Goal: Transaction & Acquisition: Purchase product/service

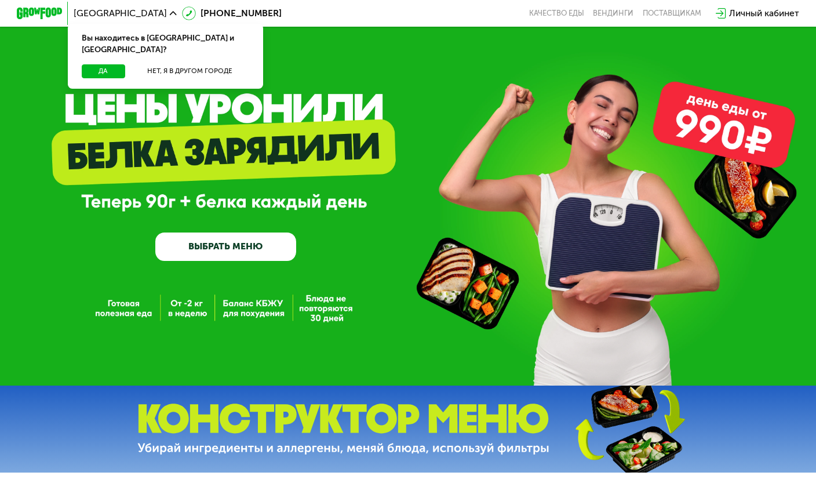
click at [217, 236] on link "ВЫБРАТЬ МЕНЮ" at bounding box center [225, 246] width 141 height 28
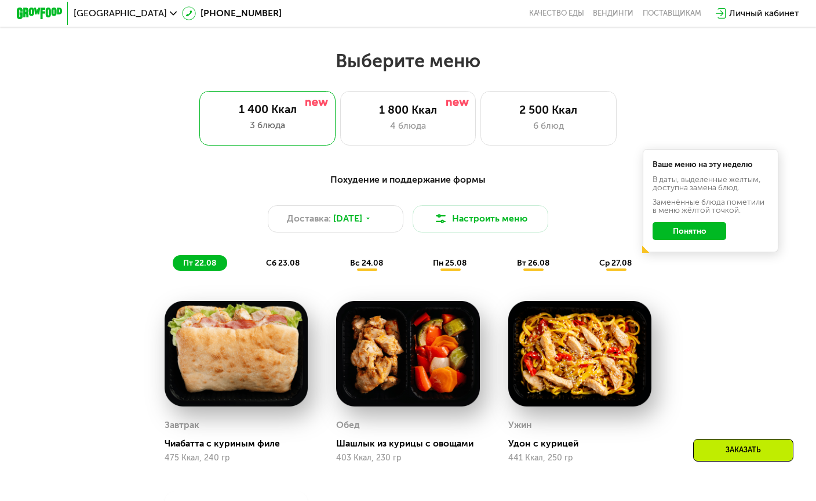
scroll to position [457, 0]
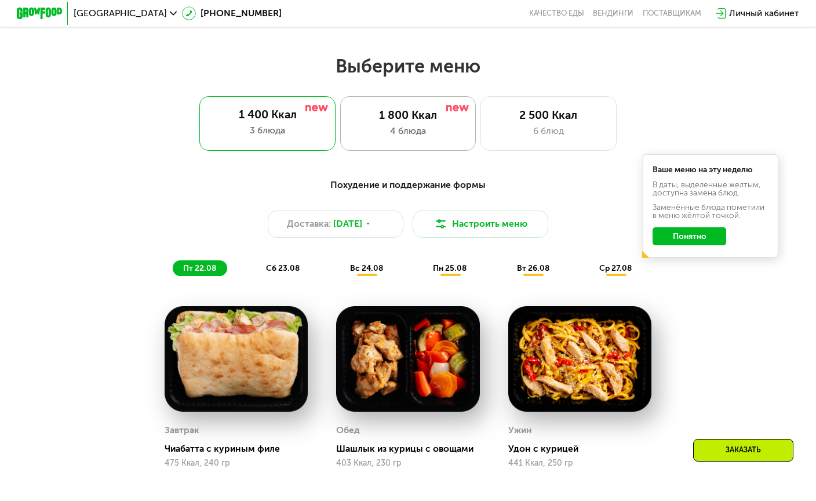
click at [421, 121] on div "1 800 Ккал" at bounding box center [408, 114] width 112 height 13
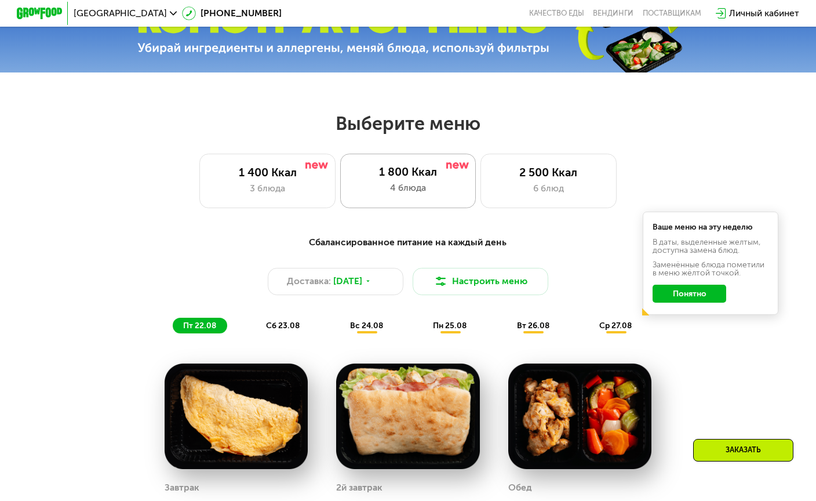
scroll to position [403, 0]
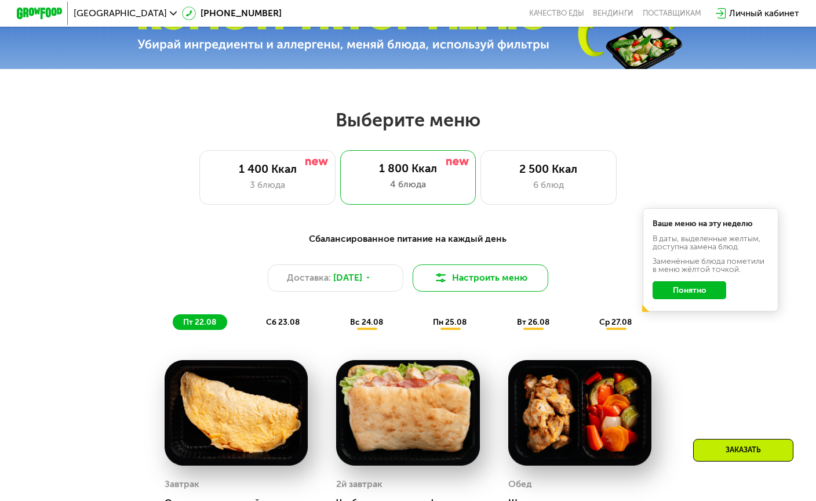
click at [467, 283] on button "Настроить меню" at bounding box center [481, 277] width 136 height 27
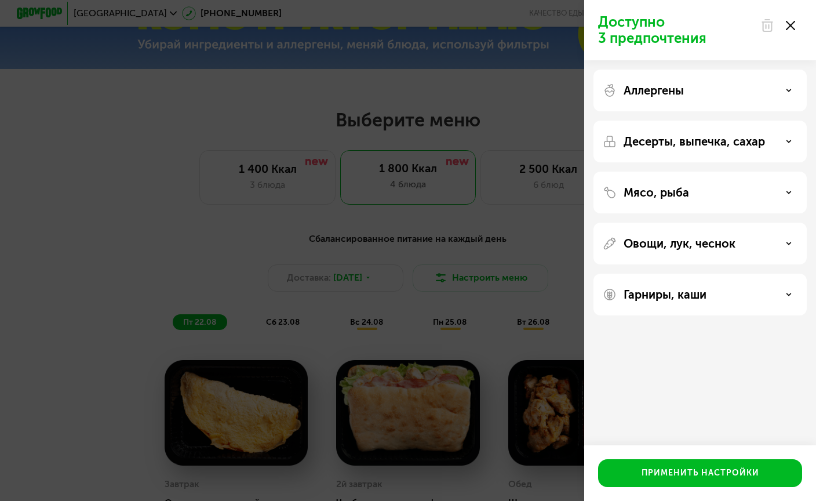
click at [682, 147] on p "Десерты, выпечка, сахар" at bounding box center [694, 141] width 141 height 14
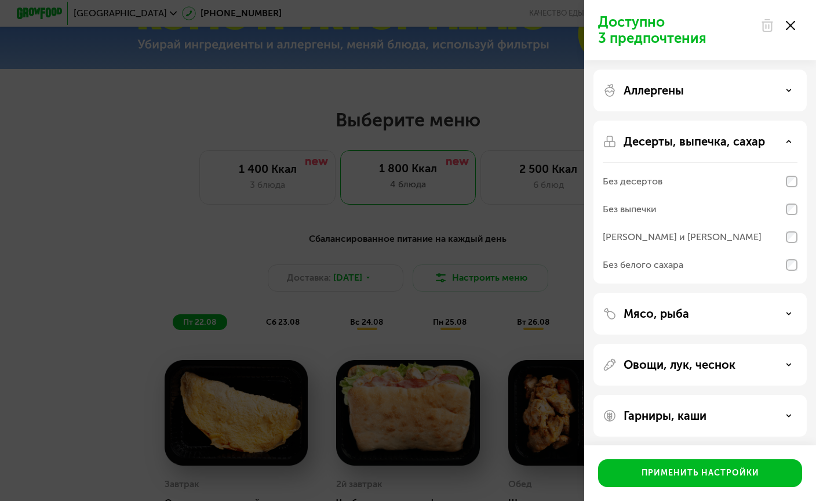
click at [679, 234] on div "[PERSON_NAME] и [PERSON_NAME]" at bounding box center [682, 237] width 159 height 14
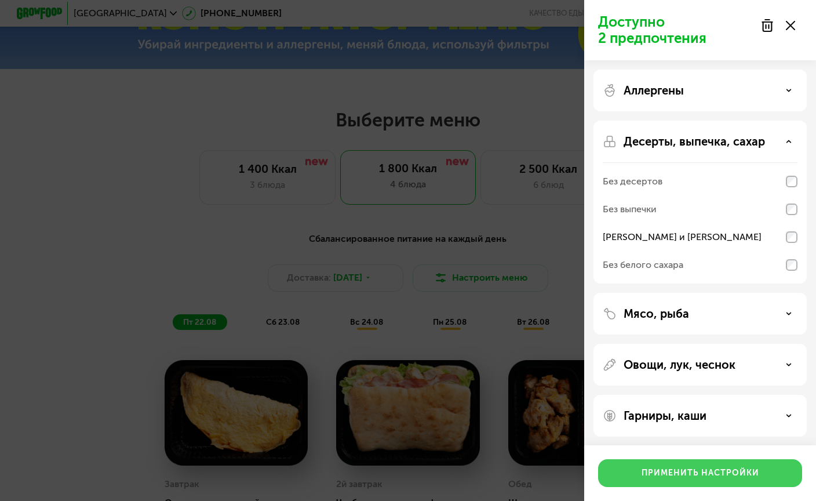
click at [686, 466] on button "Применить настройки" at bounding box center [700, 473] width 204 height 28
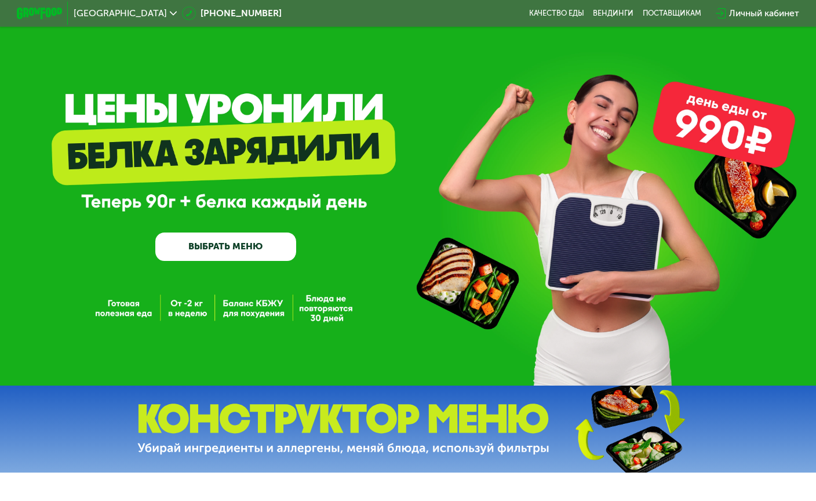
scroll to position [0, 0]
click at [206, 240] on link "ВЫБРАТЬ МЕНЮ" at bounding box center [225, 246] width 141 height 28
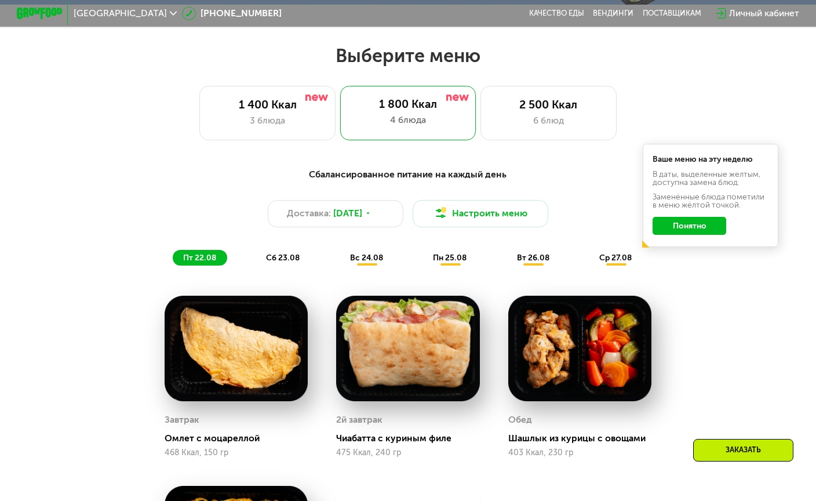
scroll to position [485, 0]
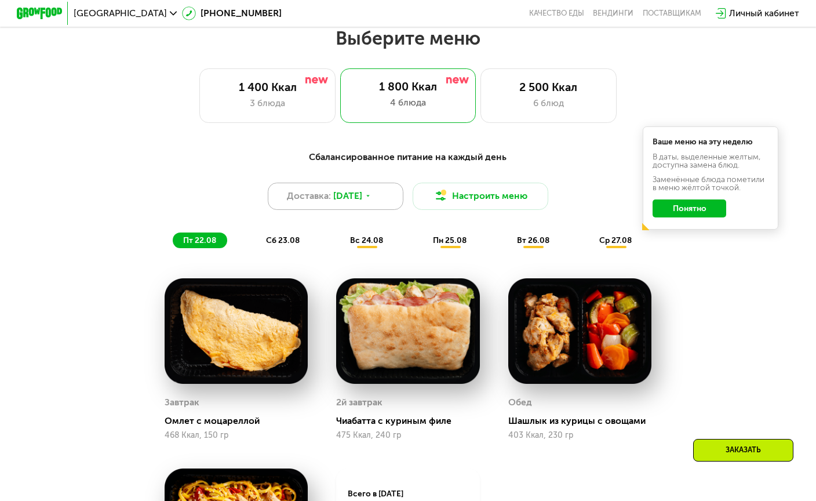
click at [362, 201] on span "[DATE]" at bounding box center [347, 195] width 29 height 13
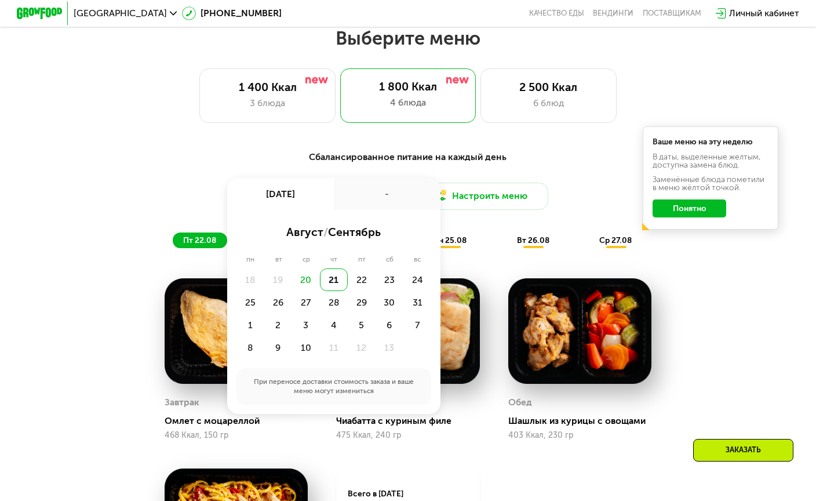
click at [369, 201] on div "-" at bounding box center [387, 194] width 107 height 32
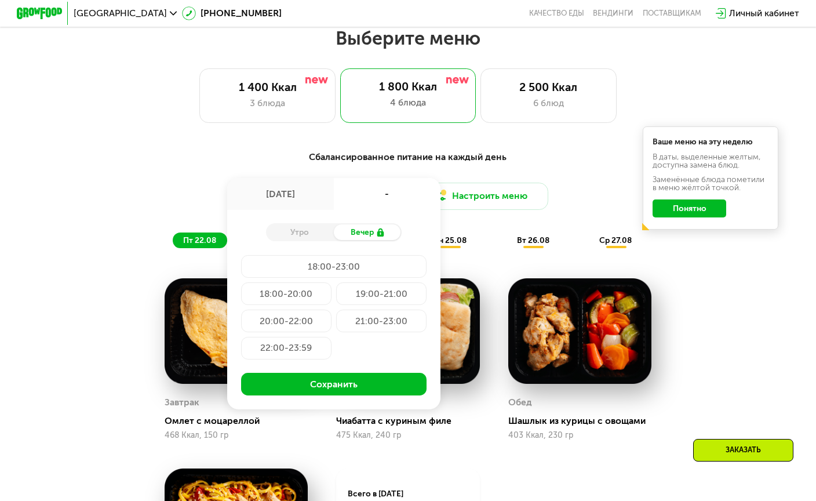
click at [145, 191] on div "Доставка: [DATE] авг, чт - Утро Вечер 18:00-23:00 18:00-20:00 19:00-21:00 20:00…" at bounding box center [407, 196] width 671 height 27
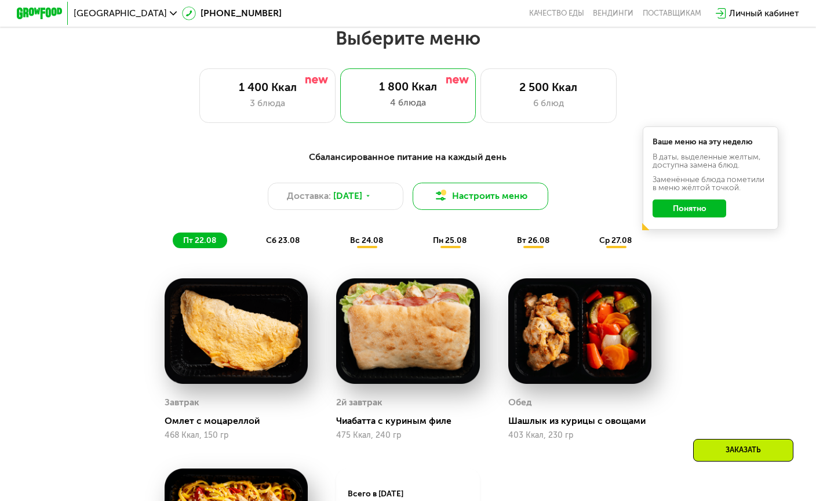
click at [481, 201] on button "Настроить меню" at bounding box center [481, 196] width 136 height 27
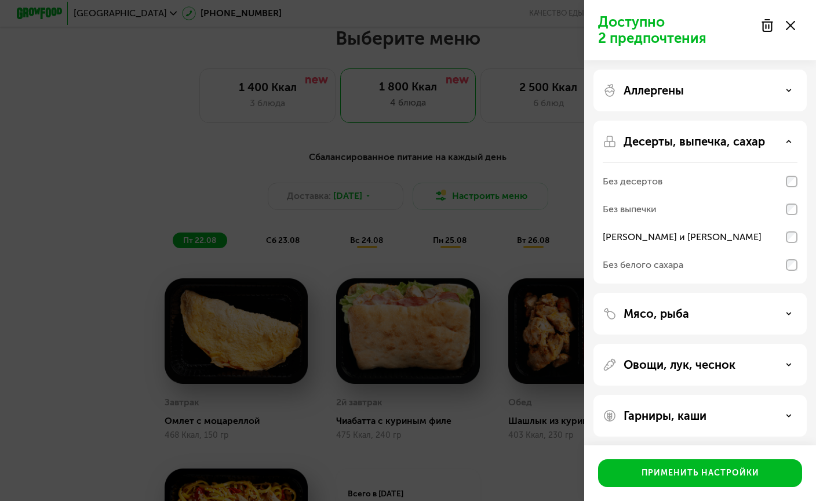
click at [699, 311] on div "Мясо, рыба" at bounding box center [700, 314] width 195 height 14
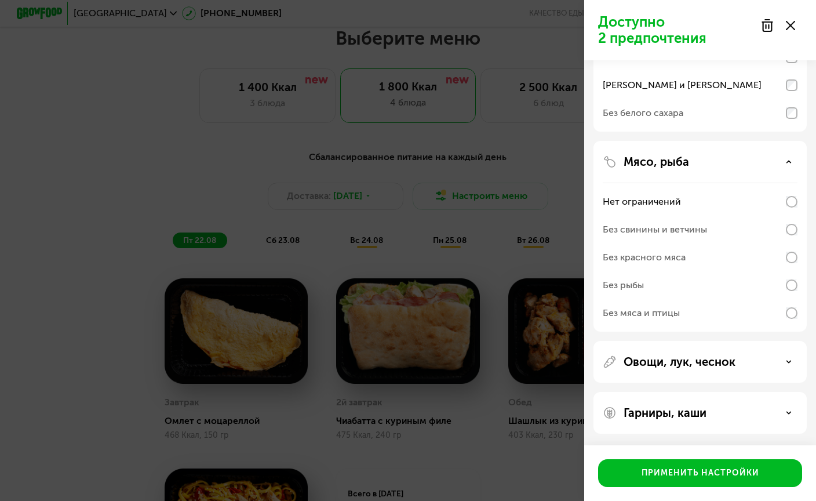
scroll to position [152, 0]
click at [671, 392] on div "Овощи, лук, чеснок" at bounding box center [700, 413] width 213 height 42
click at [677, 360] on p "Овощи, лук, чеснок" at bounding box center [680, 362] width 112 height 14
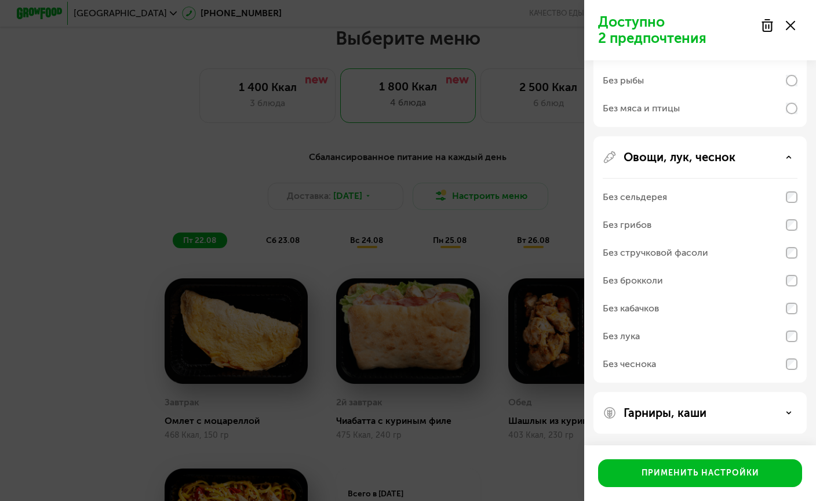
scroll to position [356, 0]
click at [668, 418] on p "Гарниры, каши" at bounding box center [665, 413] width 83 height 14
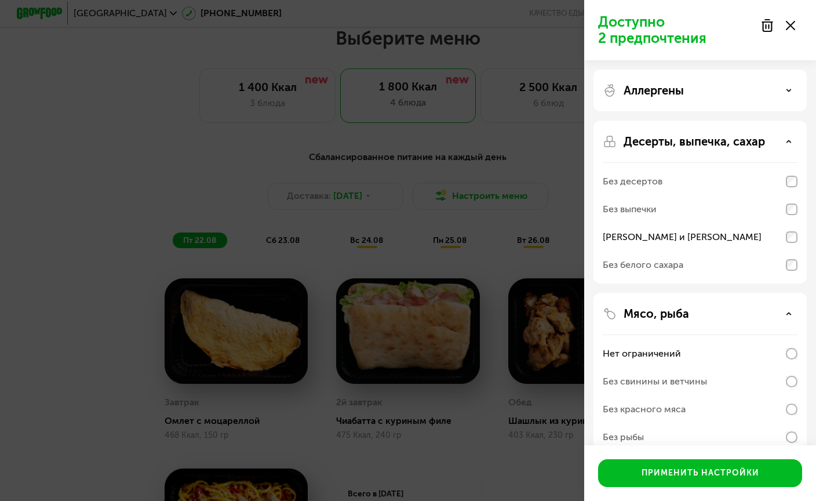
scroll to position [0, 0]
click at [667, 89] on p "Аллергены" at bounding box center [654, 90] width 60 height 14
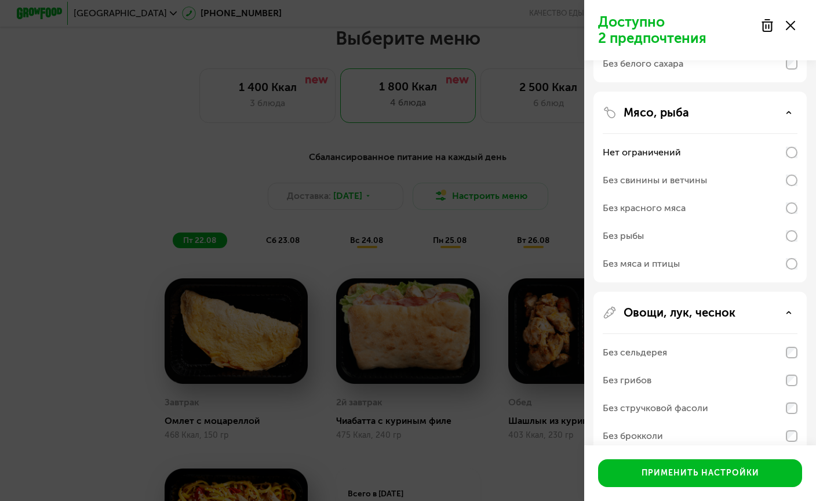
scroll to position [406, 0]
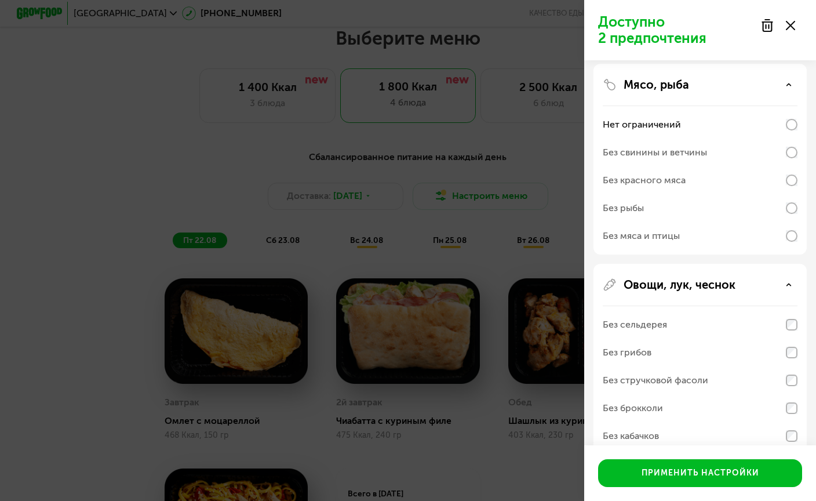
click at [474, 221] on div "Доступно 2 предпочтения Аллергены Без творога Без орехов Без меда Без морепроду…" at bounding box center [408, 250] width 816 height 501
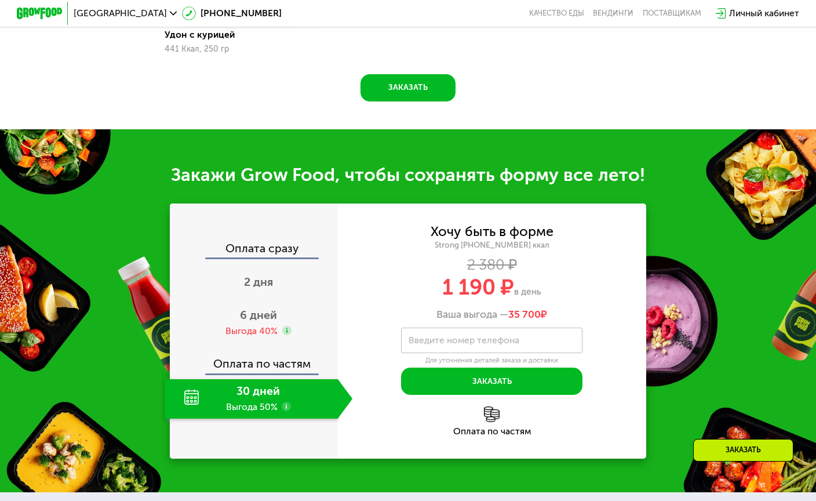
scroll to position [1064, 0]
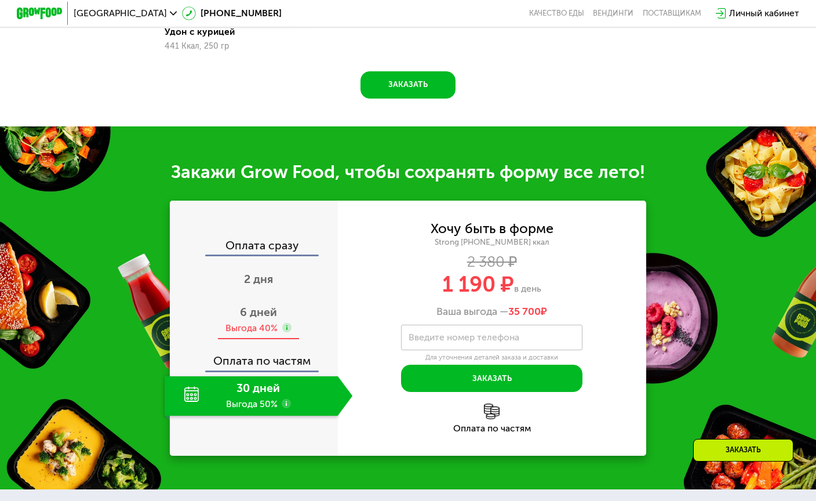
click at [253, 314] on span "6 дней" at bounding box center [258, 311] width 37 height 13
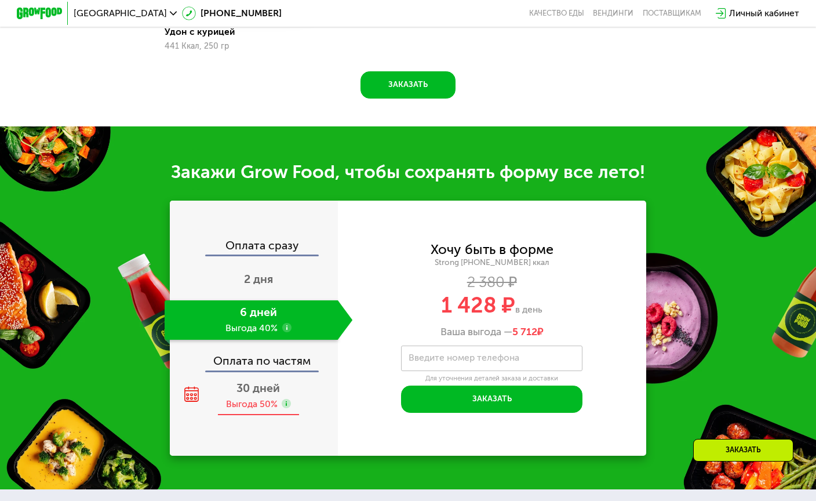
click at [253, 399] on div "Выгода 50%" at bounding box center [252, 404] width 52 height 13
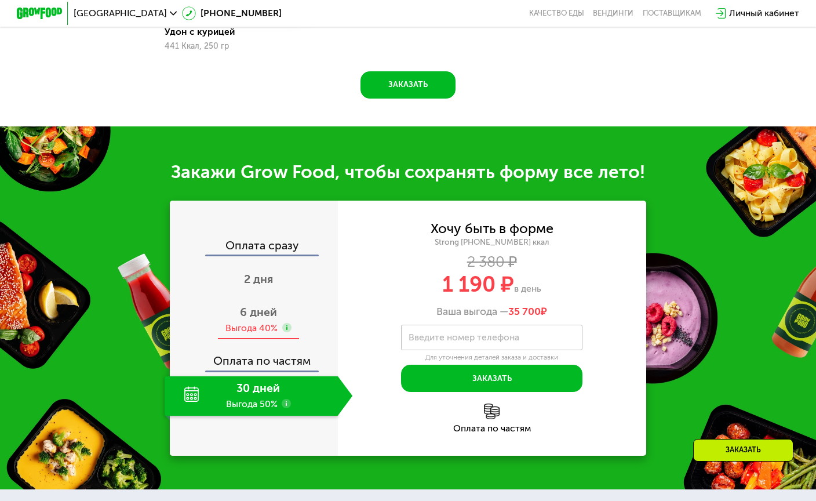
click at [254, 327] on div "Выгода 40%" at bounding box center [251, 328] width 52 height 13
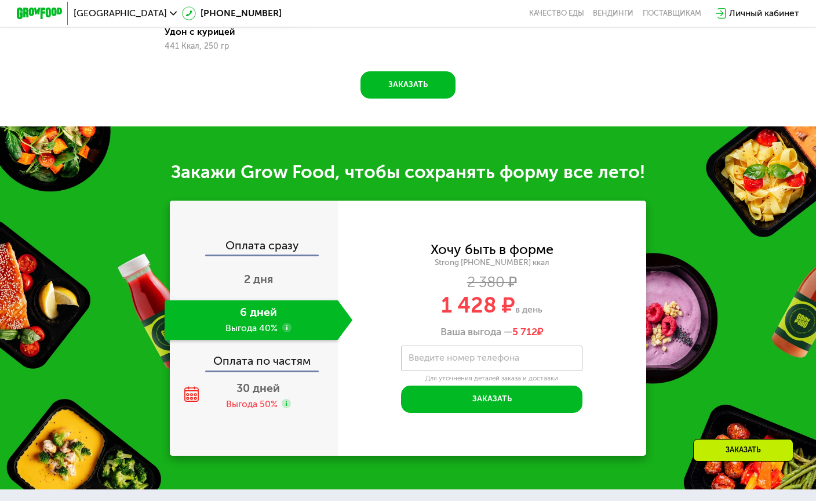
click at [253, 366] on div "Оплата по частям" at bounding box center [254, 357] width 166 height 26
click at [258, 362] on div "Оплата по частям" at bounding box center [254, 357] width 166 height 26
click at [251, 388] on span "30 дней" at bounding box center [257, 387] width 43 height 13
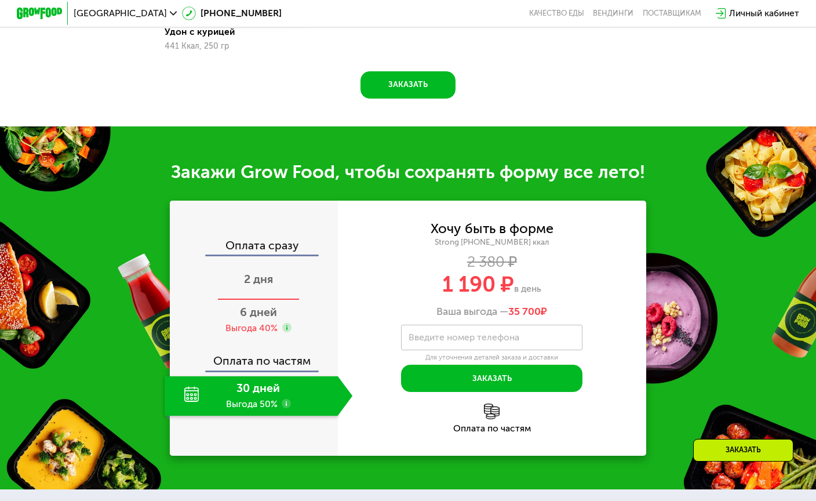
click at [262, 282] on span "2 дня" at bounding box center [258, 278] width 29 height 13
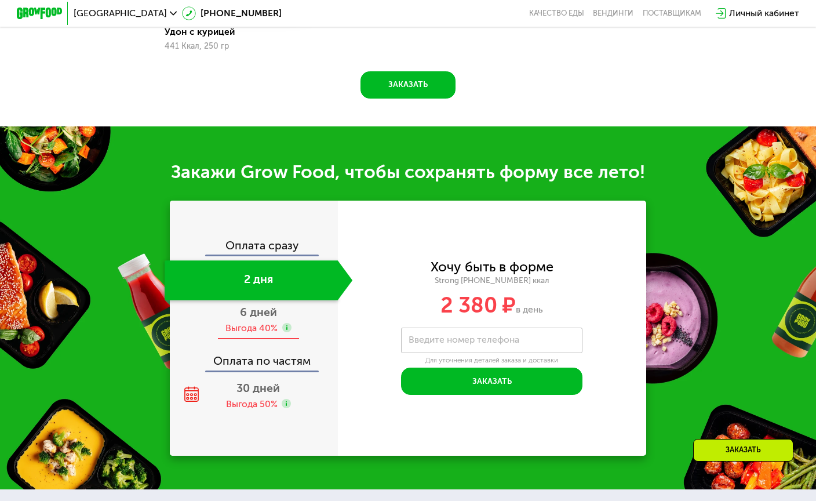
click at [262, 328] on div "Выгода 40%" at bounding box center [251, 328] width 52 height 13
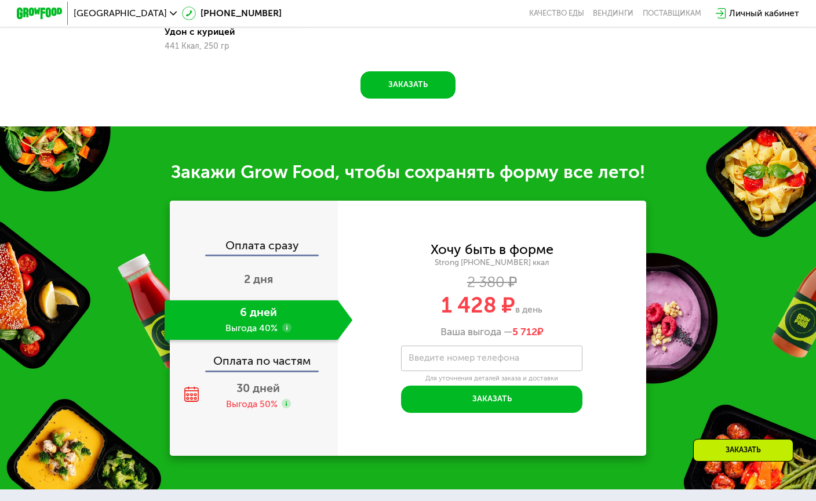
click at [361, 183] on div "Закажи Grow Food, чтобы сохранять форму все лето! Оплата сразу 2 дня 6 дней Выг…" at bounding box center [408, 307] width 816 height 363
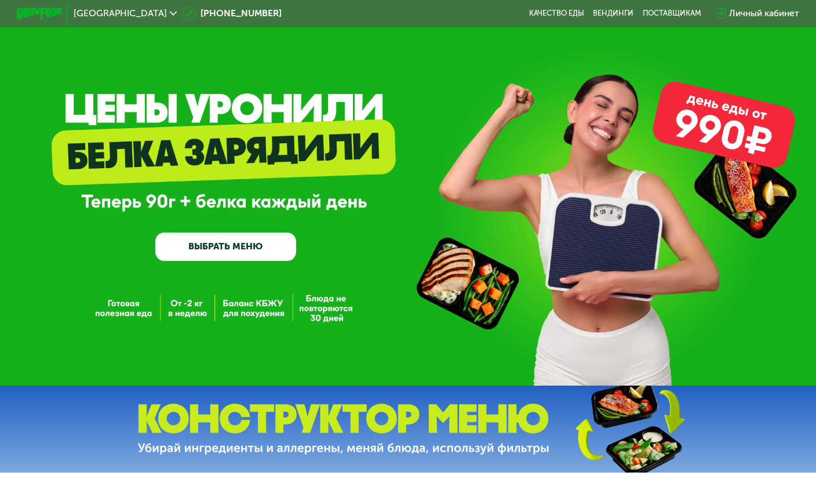
scroll to position [0, 0]
